Goal: Register for event/course

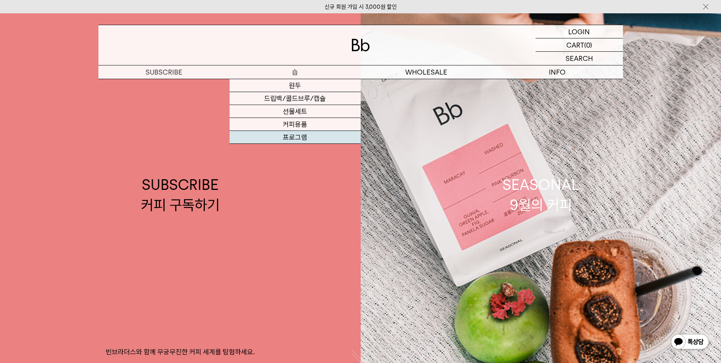
click at [298, 138] on link "프로그램" at bounding box center [295, 137] width 131 height 13
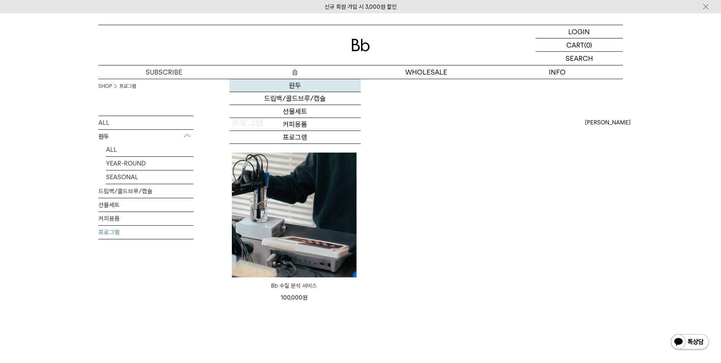
click at [289, 88] on link "원두" at bounding box center [295, 85] width 131 height 13
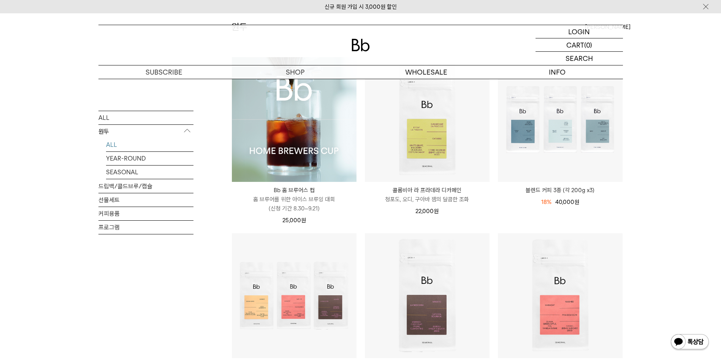
scroll to position [114, 0]
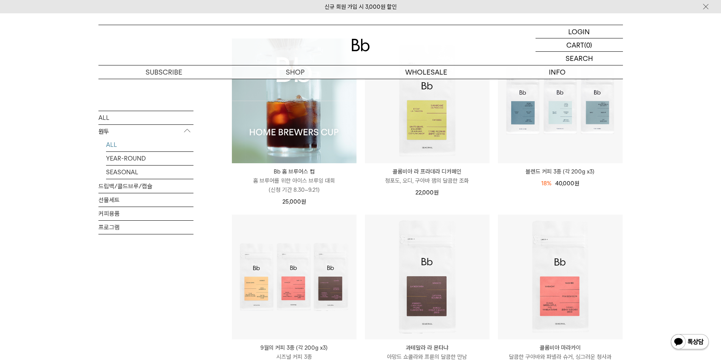
click at [311, 141] on img at bounding box center [294, 100] width 125 height 125
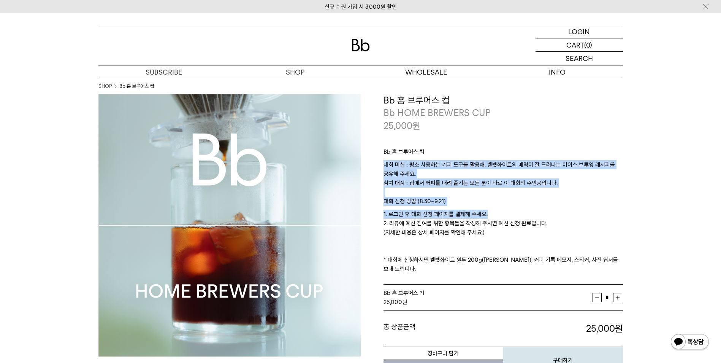
drag, startPoint x: 486, startPoint y: 157, endPoint x: 573, endPoint y: 219, distance: 107.3
click at [573, 219] on div "Bb 홈 브루어스 컵 대회 미션 : 평소 사용하는 커피 도구를 활용해, 벨벳화이트의 매력이 잘 드러나는 아이스 브루잉 레시피를 공유해 주세요.…" at bounding box center [504, 208] width 240 height 153
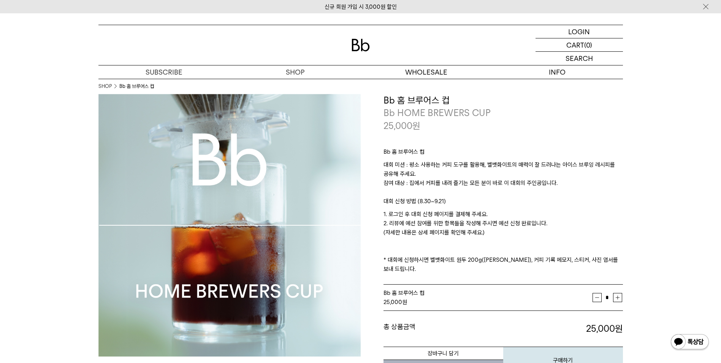
drag, startPoint x: 573, startPoint y: 219, endPoint x: 548, endPoint y: 220, distance: 25.9
click at [548, 220] on p "1. 로그인 후 대회 신청 페이지를 결제해 주세요. 2. 리뷰에 예선 참여를 위한 항목들을 작성해 주시면 예선 신청 완료입니다. (자세한 내용…" at bounding box center [504, 242] width 240 height 64
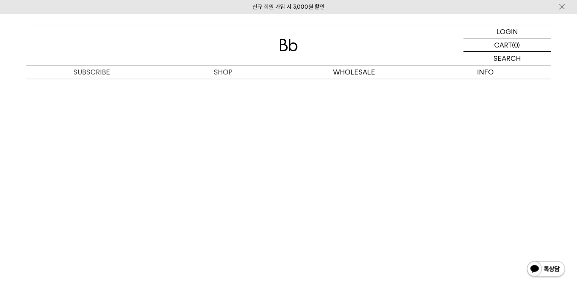
scroll to position [4213, 0]
